Goal: Transaction & Acquisition: Purchase product/service

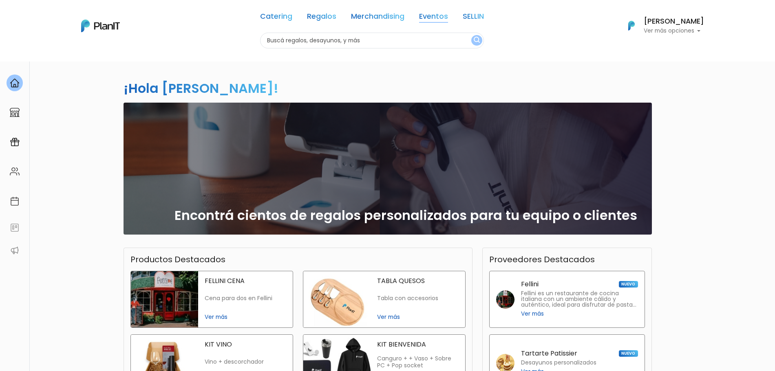
click at [445, 18] on link "Eventos" at bounding box center [433, 18] width 29 height 10
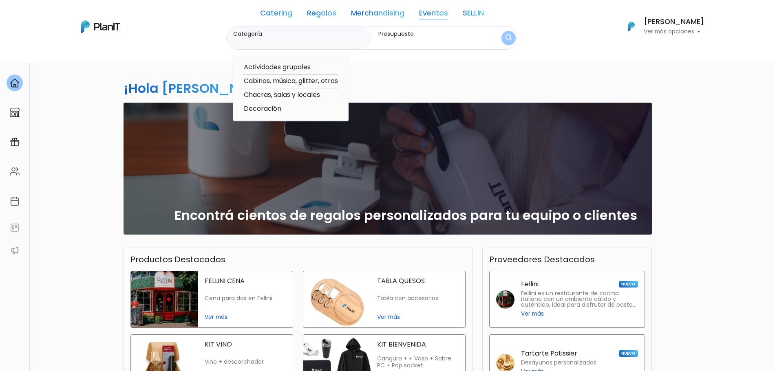
click at [284, 80] on option "Cabinas, música, glitter, otros" at bounding box center [291, 81] width 96 height 10
type input "Cabinas, música, glitter, otros"
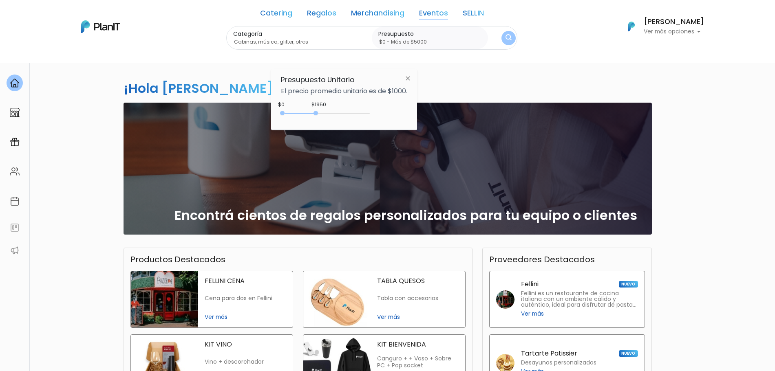
drag, startPoint x: 313, startPoint y: 114, endPoint x: 398, endPoint y: 110, distance: 85.2
click at [396, 111] on div "$1950 $0 0 : 1950 0 1950 0,5000" at bounding box center [344, 115] width 126 height 16
type input "$0 - Más de $5000"
click at [508, 32] on button "submit" at bounding box center [508, 38] width 15 height 15
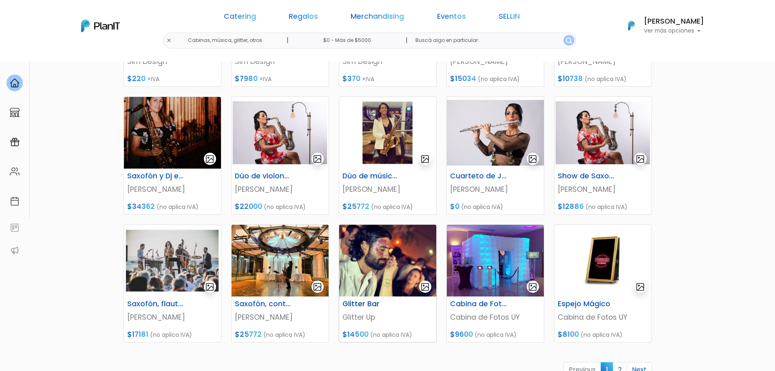
scroll to position [255, 0]
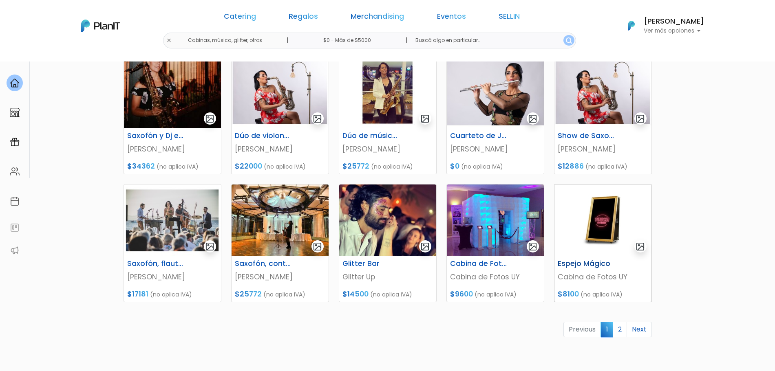
click at [579, 261] on h6 "Espejo Mágico" at bounding box center [586, 264] width 67 height 9
